Goal: Download file/media

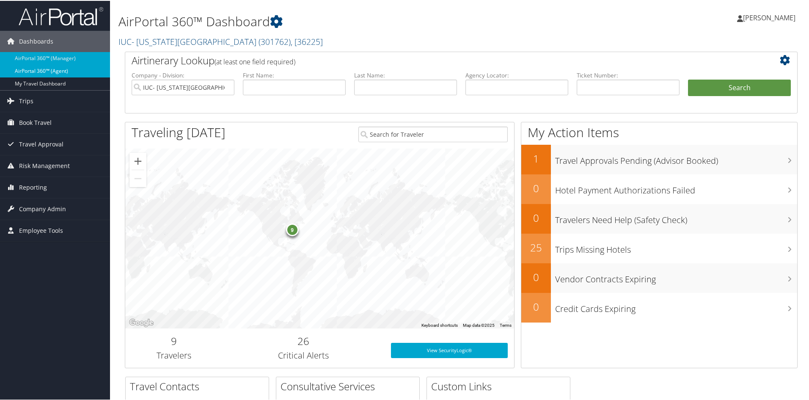
click at [45, 66] on link "AirPortal 360™ (Agent)" at bounding box center [55, 70] width 110 height 13
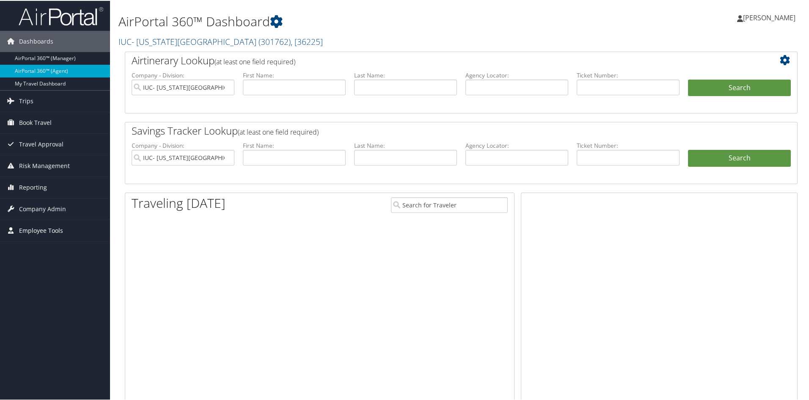
click at [34, 227] on span "Employee Tools" at bounding box center [41, 229] width 44 height 21
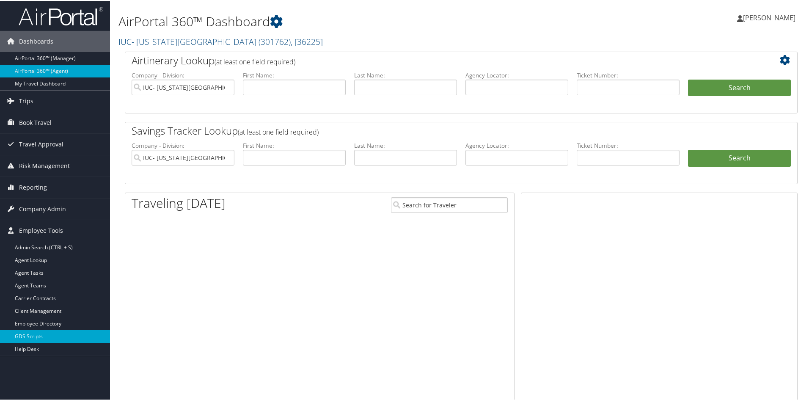
click at [29, 333] on link "GDS Scripts" at bounding box center [55, 335] width 110 height 13
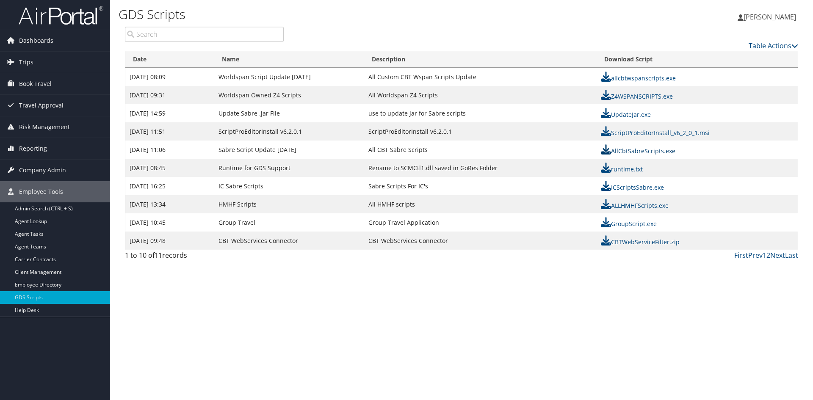
click at [645, 149] on link "AllCbtSabreScripts.exe" at bounding box center [638, 151] width 75 height 8
